Goal: Task Accomplishment & Management: Use online tool/utility

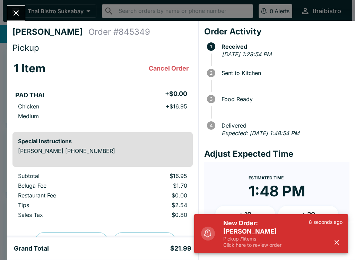
click at [274, 234] on h5 "New Order: [PERSON_NAME]" at bounding box center [267, 227] width 86 height 17
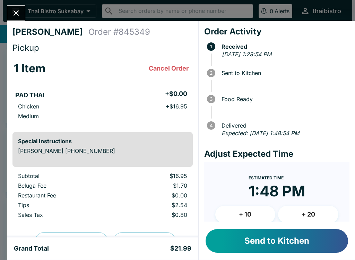
click at [273, 234] on button "Send to Kitchen" at bounding box center [277, 241] width 143 height 24
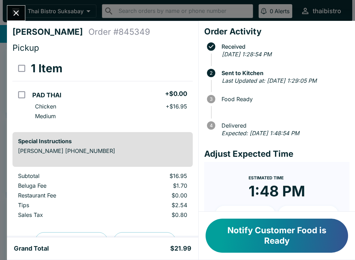
click at [16, 6] on button "Close" at bounding box center [16, 13] width 18 height 15
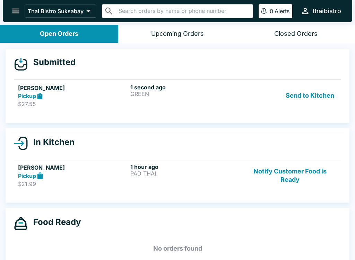
click at [114, 93] on div "Pickup" at bounding box center [73, 96] width 110 height 8
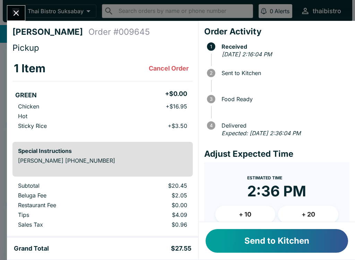
click at [271, 227] on div "Send to Kitchen" at bounding box center [277, 240] width 157 height 37
click at [271, 241] on button "Send to Kitchen" at bounding box center [277, 241] width 143 height 24
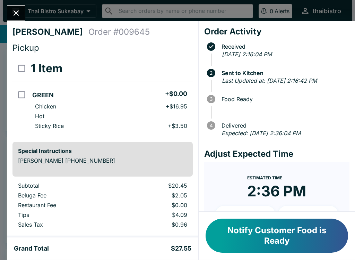
click at [19, 9] on icon "Close" at bounding box center [15, 12] width 9 height 9
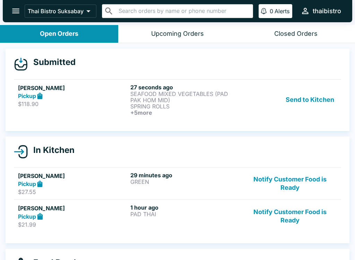
click at [145, 102] on p "SEAFOOD MIXED VEGETABLES (PAD PAK HOM MID)" at bounding box center [186, 97] width 110 height 12
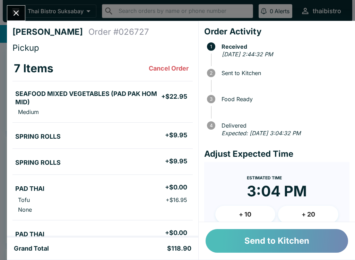
click at [264, 241] on button "Send to Kitchen" at bounding box center [277, 241] width 143 height 24
